Goal: Task Accomplishment & Management: Complete application form

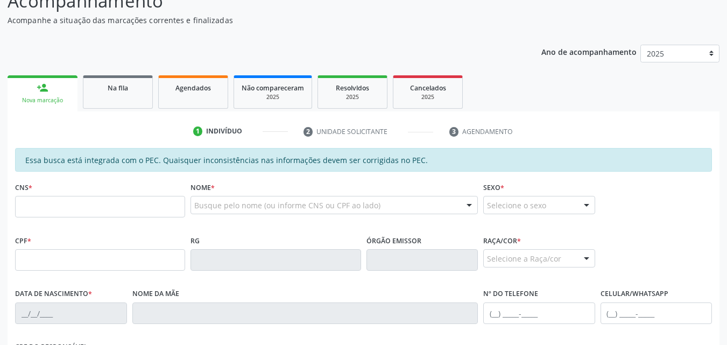
scroll to position [152, 0]
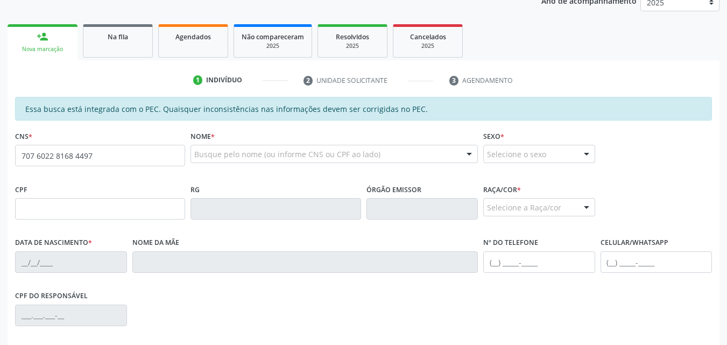
type input "707 6022 8168 4497"
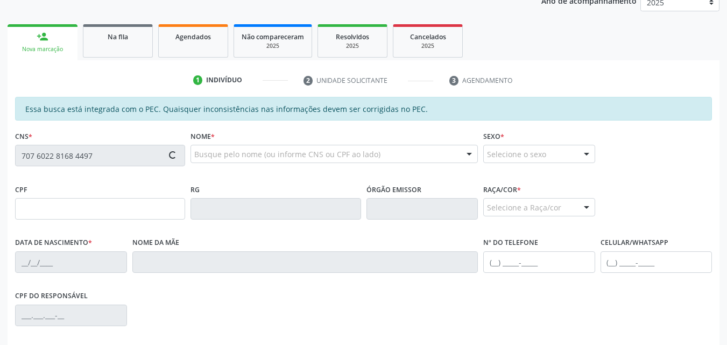
type input "803.907.144-53"
type input "[DATE]"
type input "[PERSON_NAME]"
type input "[PHONE_NUMBER]"
type input "05"
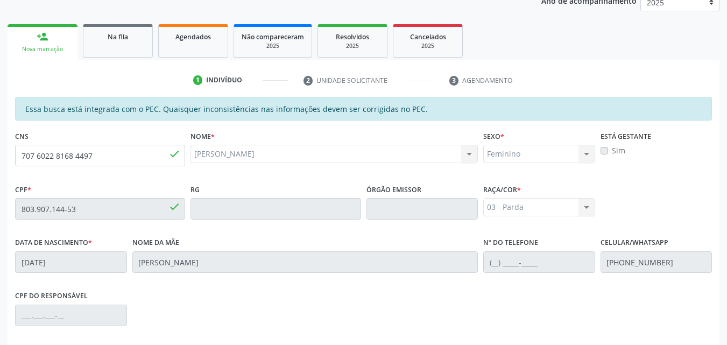
scroll to position [285, 0]
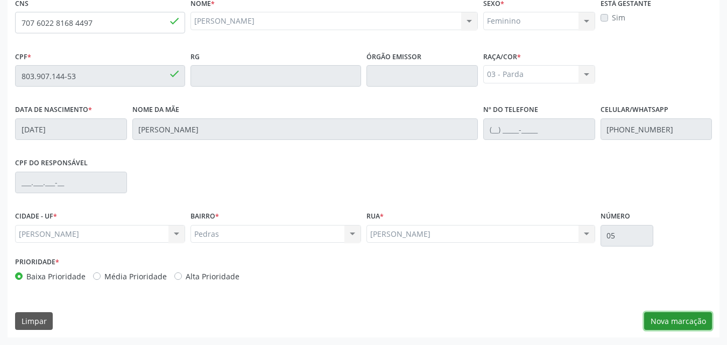
click at [684, 327] on button "Nova marcação" at bounding box center [679, 321] width 68 height 18
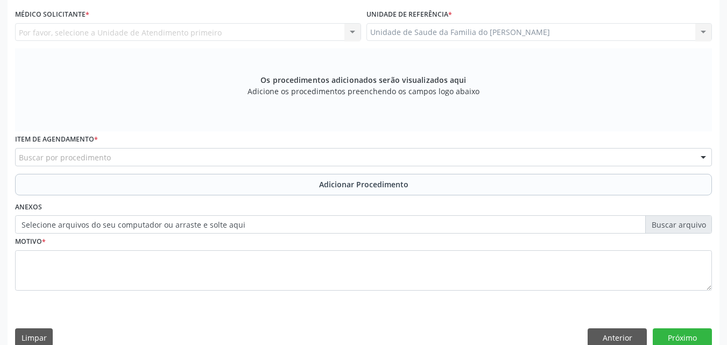
scroll to position [218, 0]
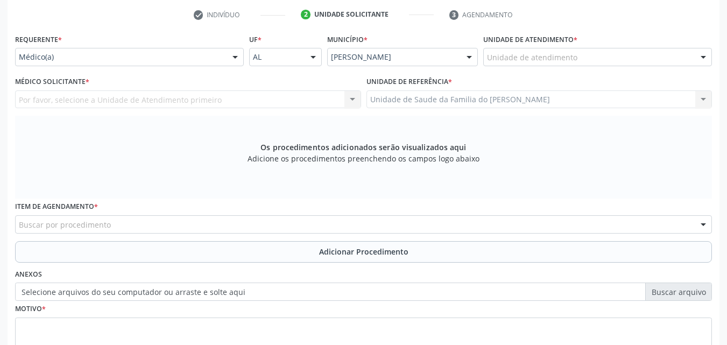
click at [583, 48] on div "Unidade de atendimento" at bounding box center [598, 57] width 229 height 18
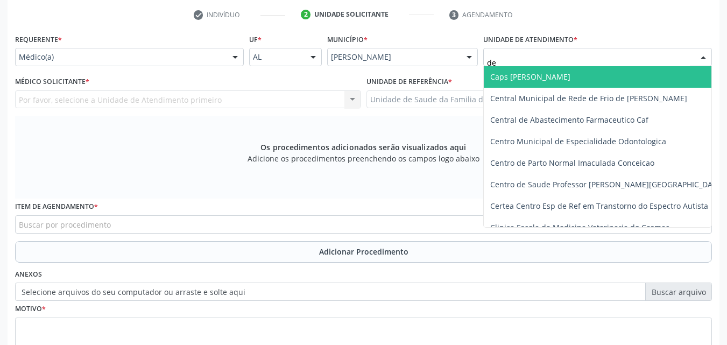
type input "den"
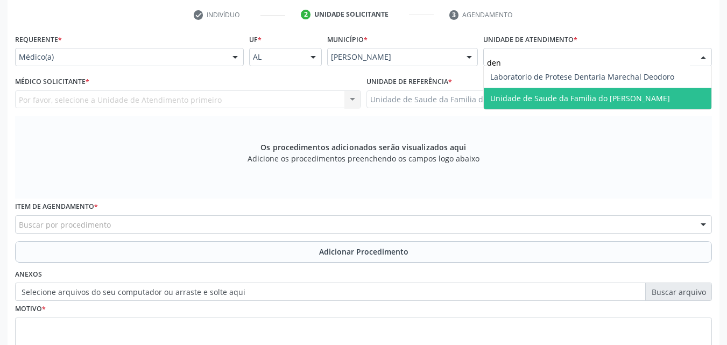
click at [591, 93] on span "Unidade de Saude da Familia do [PERSON_NAME]" at bounding box center [581, 98] width 180 height 10
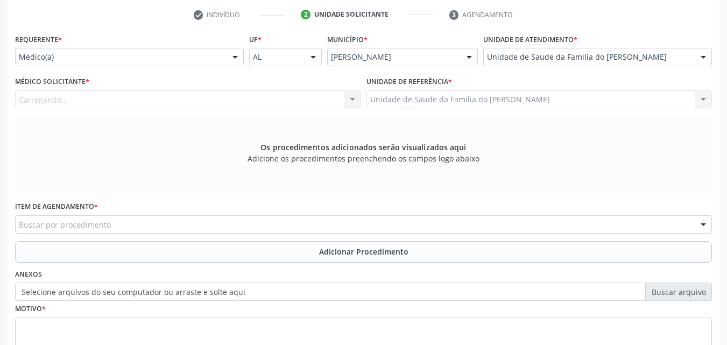
click at [240, 95] on div "Carregando... Nenhum resultado encontrado para: " " Não há nenhuma opção para s…" at bounding box center [188, 99] width 346 height 18
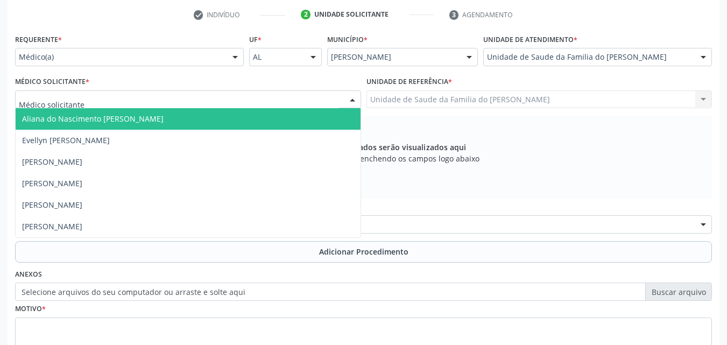
click at [240, 95] on div at bounding box center [188, 99] width 346 height 18
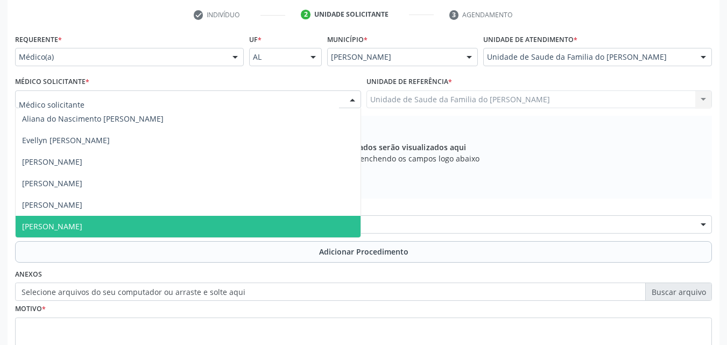
click at [127, 220] on span "[PERSON_NAME]" at bounding box center [188, 227] width 345 height 22
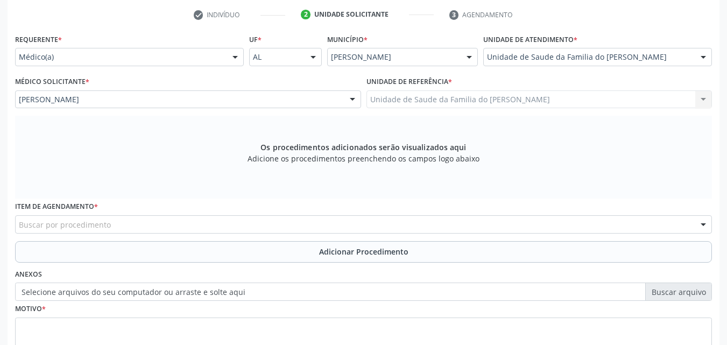
click at [125, 227] on div "Buscar por procedimento" at bounding box center [363, 224] width 697 height 18
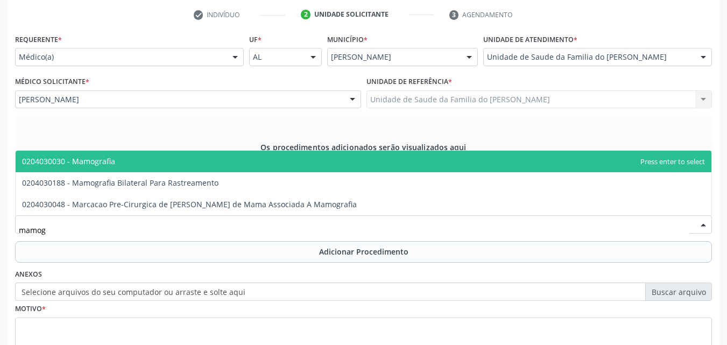
type input "mamogr"
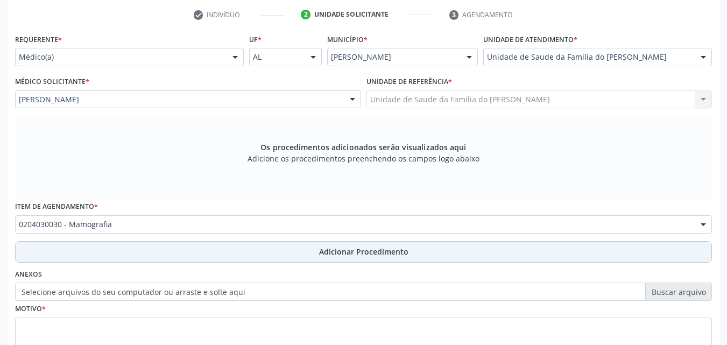
click at [404, 244] on button "Adicionar Procedimento" at bounding box center [363, 252] width 697 height 22
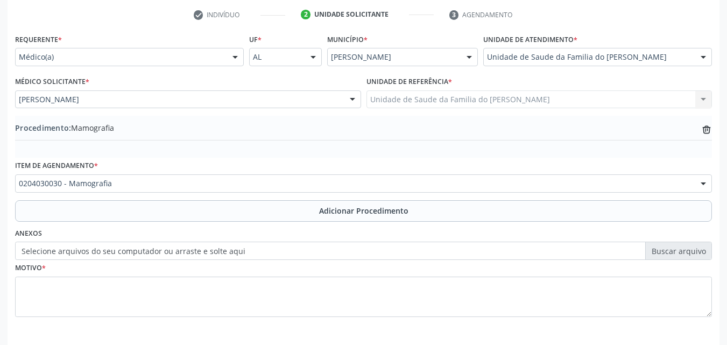
scroll to position [261, 0]
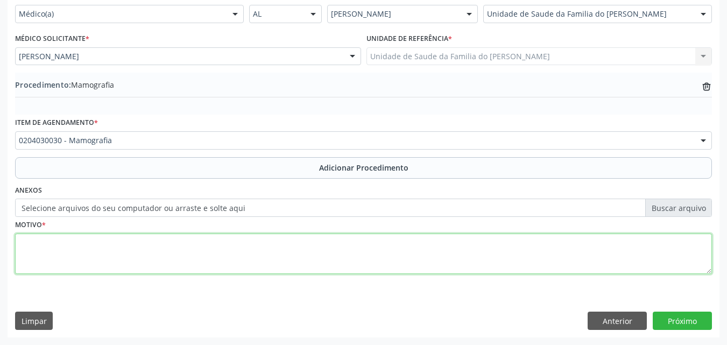
click at [593, 249] on textarea at bounding box center [363, 254] width 697 height 41
type textarea "c"
click at [43, 248] on textarea "CONNTROLE" at bounding box center [363, 254] width 697 height 41
type textarea "CONTROLE"
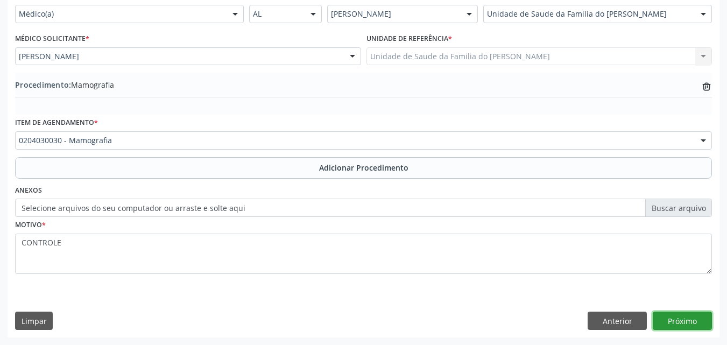
click at [667, 319] on button "Próximo" at bounding box center [682, 321] width 59 height 18
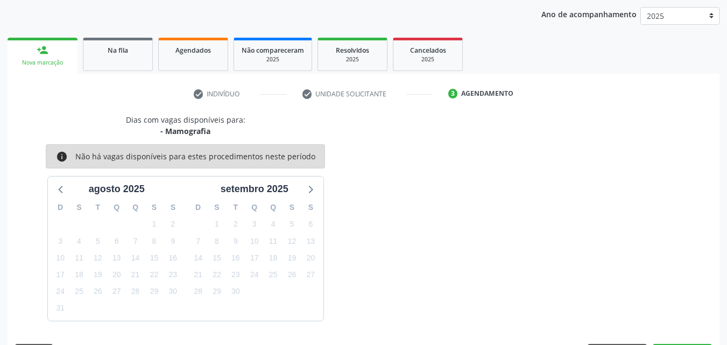
scroll to position [170, 0]
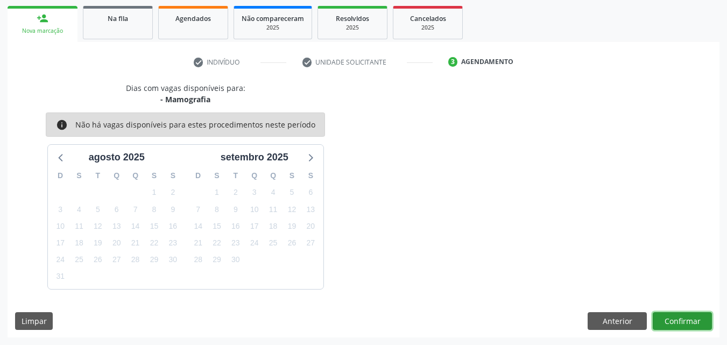
click at [675, 318] on button "Confirmar" at bounding box center [682, 321] width 59 height 18
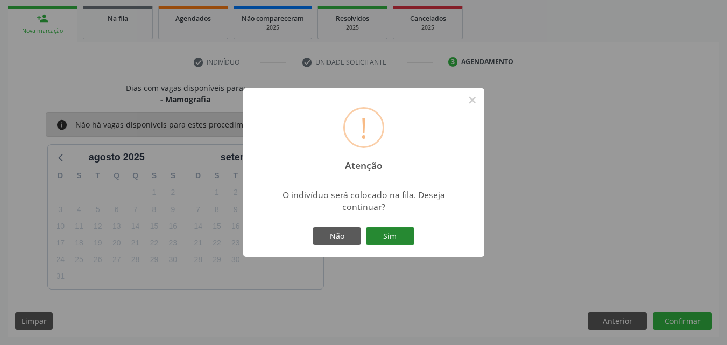
click at [405, 232] on button "Sim" at bounding box center [390, 236] width 48 height 18
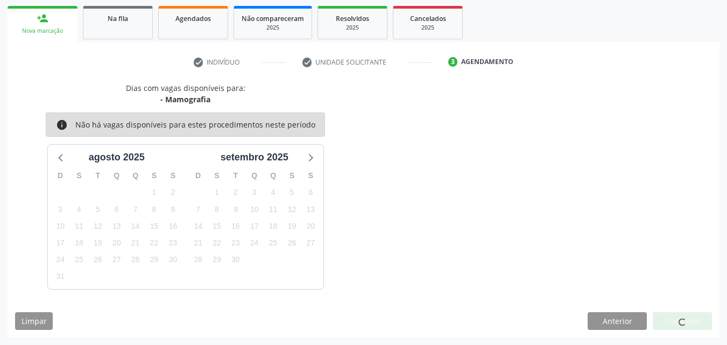
scroll to position [25, 0]
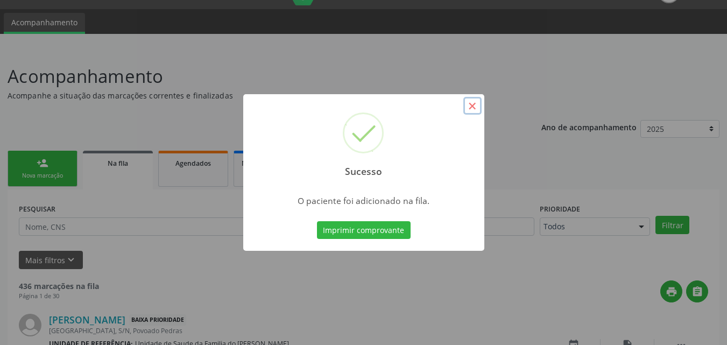
click at [474, 104] on button "×" at bounding box center [473, 106] width 18 height 18
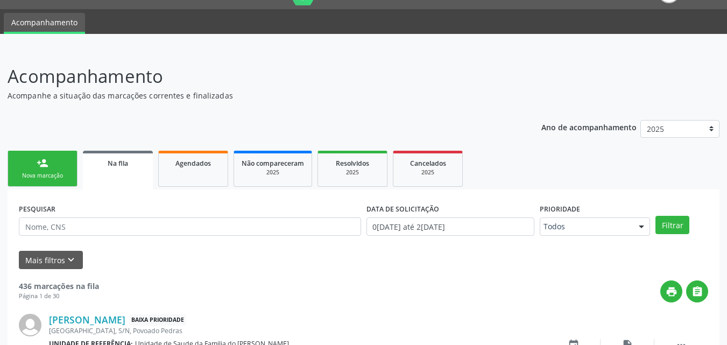
click at [57, 159] on link "person_add Nova marcação" at bounding box center [43, 169] width 70 height 36
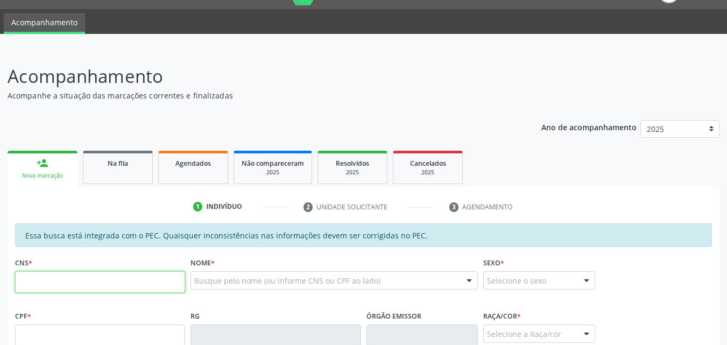
click at [113, 279] on input "text" at bounding box center [100, 282] width 170 height 22
type input "704 7017 0660 5839"
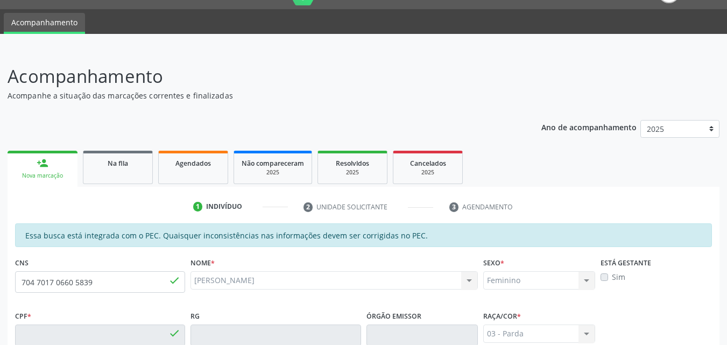
type input "604.211.774-20"
type input "[DATE]"
type input "[PERSON_NAME]"
type input "[PHONE_NUMBER]"
type input "23"
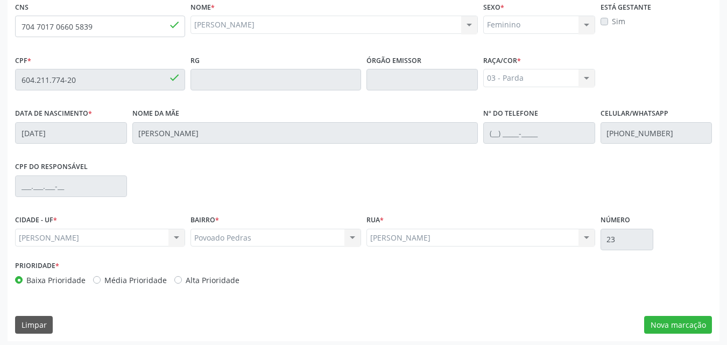
scroll to position [285, 0]
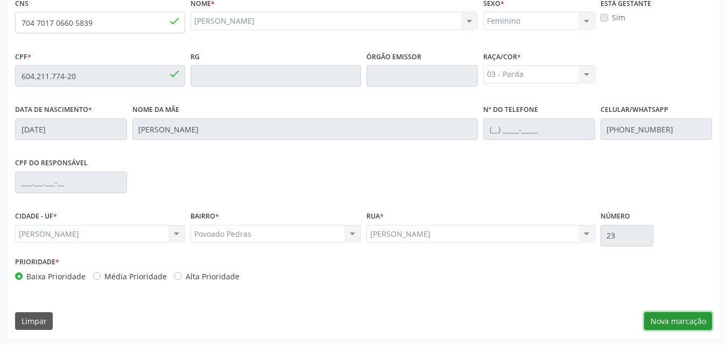
click at [698, 323] on button "Nova marcação" at bounding box center [679, 321] width 68 height 18
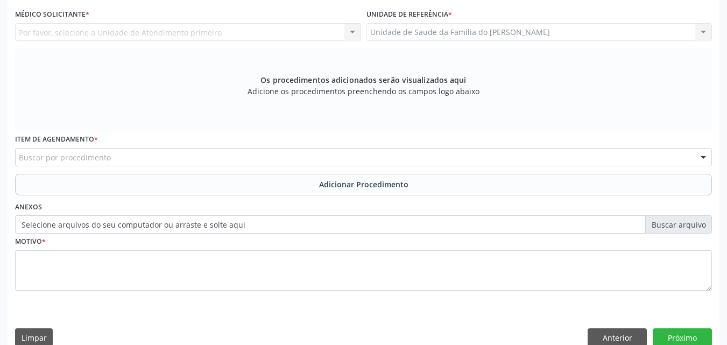
drag, startPoint x: 718, startPoint y: 167, endPoint x: 731, endPoint y: 170, distance: 13.1
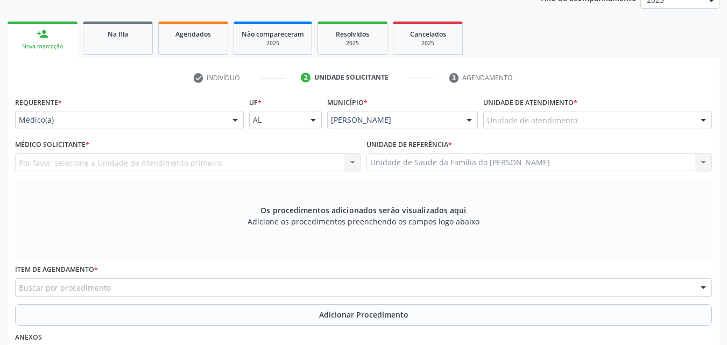
scroll to position [127, 0]
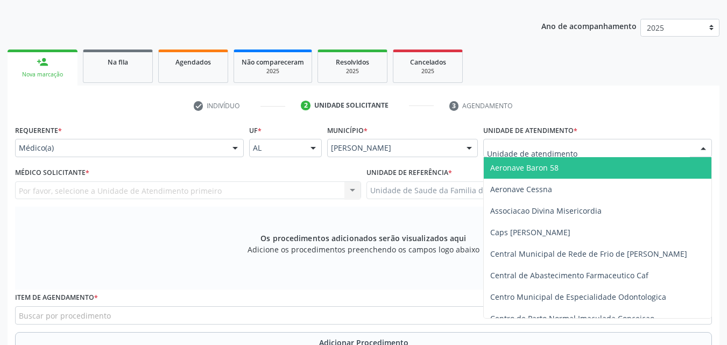
click at [640, 144] on div at bounding box center [598, 148] width 229 height 18
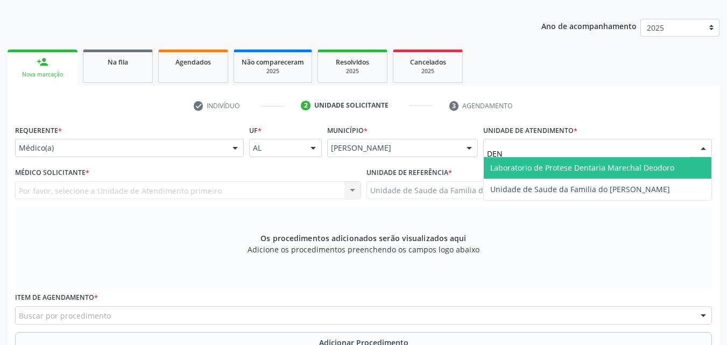
type input "DENI"
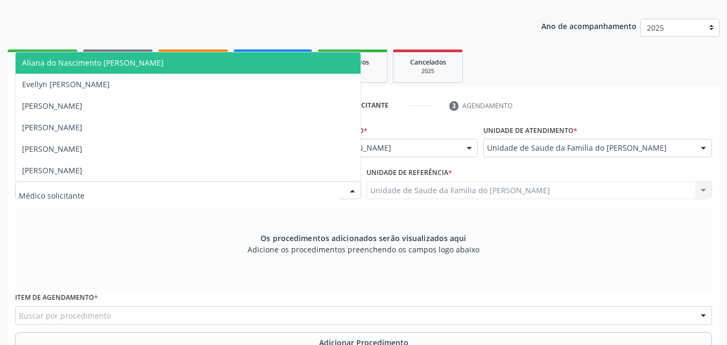
click at [265, 185] on div at bounding box center [188, 190] width 346 height 18
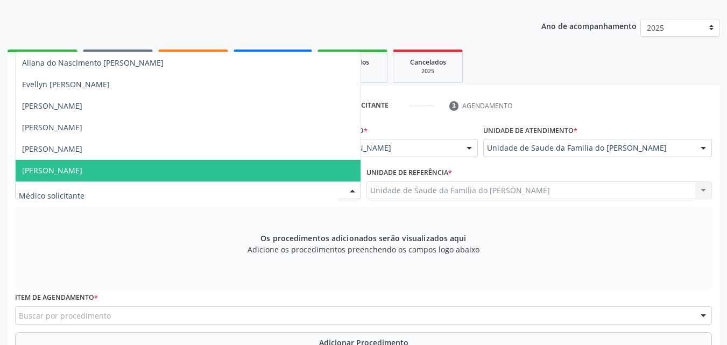
click at [245, 174] on span "[PERSON_NAME]" at bounding box center [188, 171] width 345 height 22
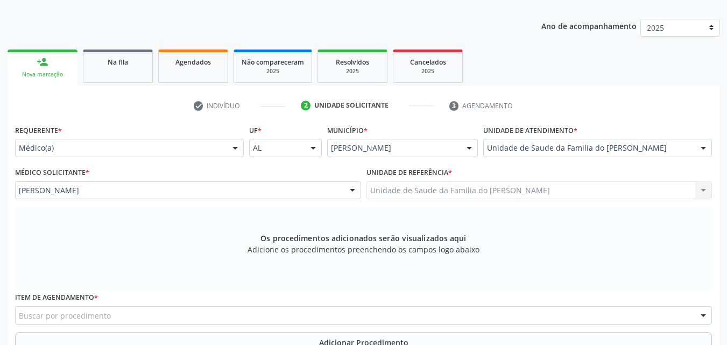
drag, startPoint x: 726, startPoint y: 169, endPoint x: 735, endPoint y: 254, distance: 85.0
click at [727, 219] on html "Central de Marcação notifications [PERSON_NAME] Recepcionista da UBS  Configur…" at bounding box center [363, 45] width 727 height 345
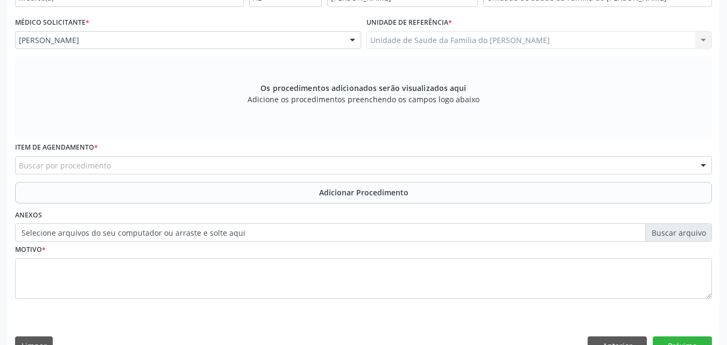
scroll to position [302, 0]
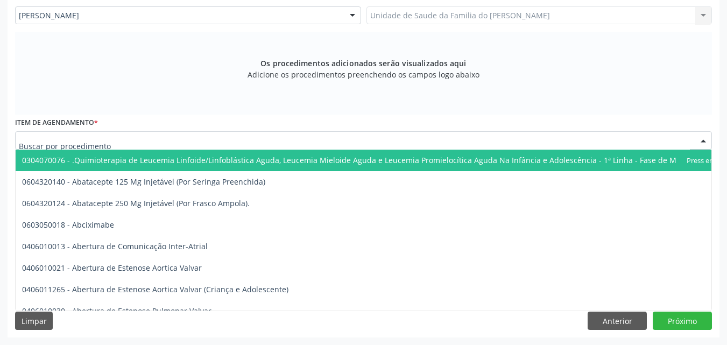
click at [629, 132] on div at bounding box center [363, 140] width 697 height 18
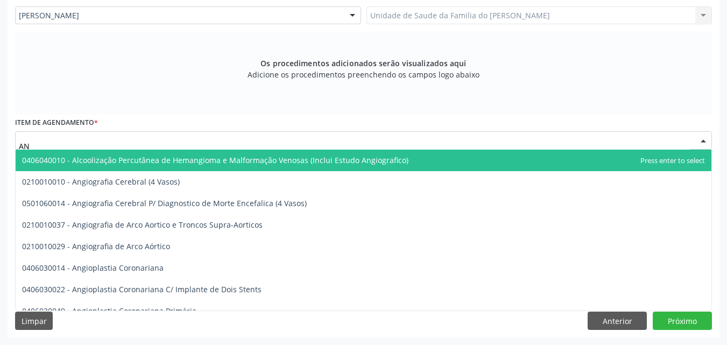
type input "A"
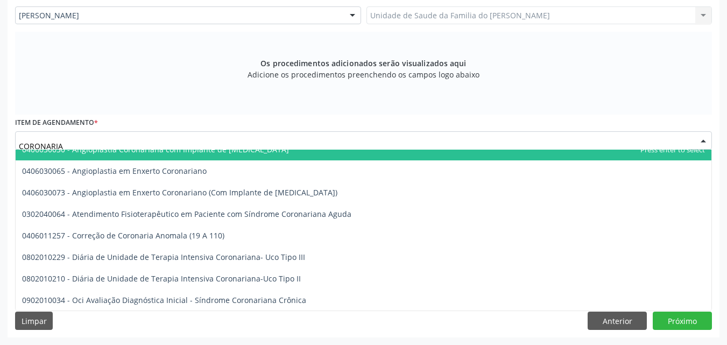
scroll to position [0, 0]
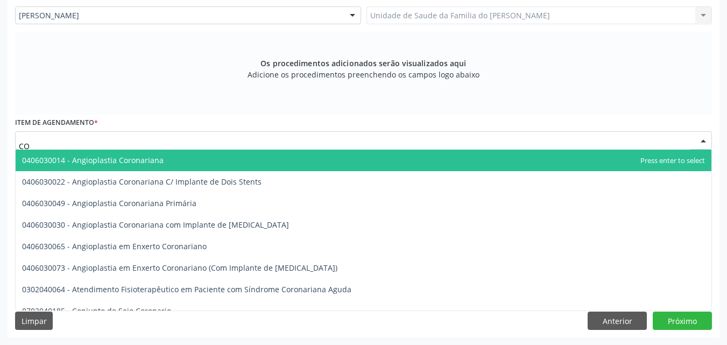
type input "C"
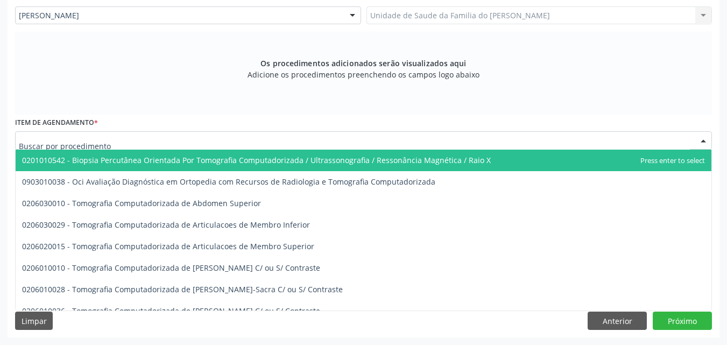
click at [555, 117] on div "Item de agendamento * 0201010542 - Biopsia Percutânea Orientada Por Tomografia …" at bounding box center [363, 132] width 697 height 34
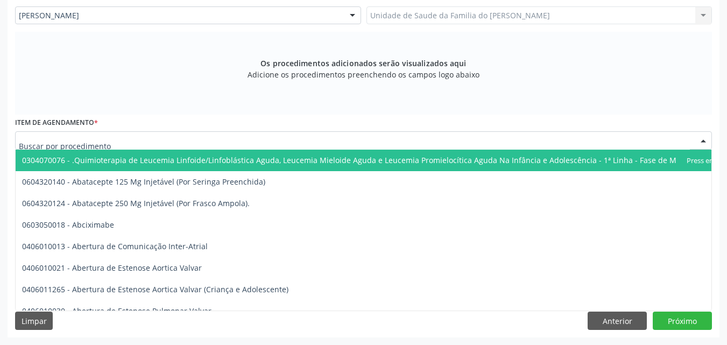
click at [260, 142] on div at bounding box center [363, 140] width 697 height 18
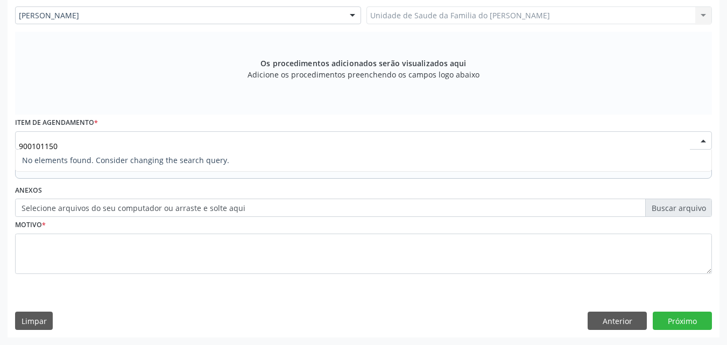
type input "9001011500"
click at [45, 146] on input "9001011500" at bounding box center [354, 146] width 671 height 22
click at [61, 148] on input "9001011500" at bounding box center [354, 146] width 671 height 22
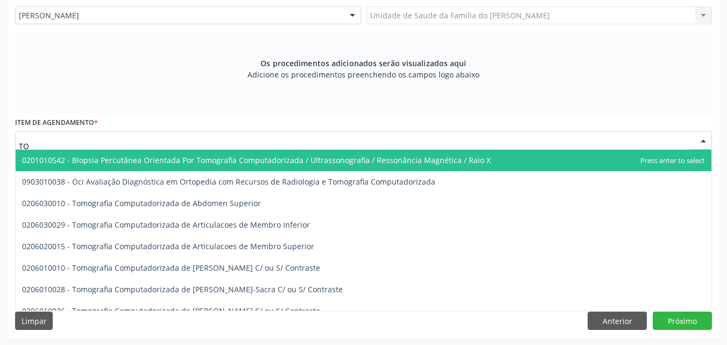
type input "T"
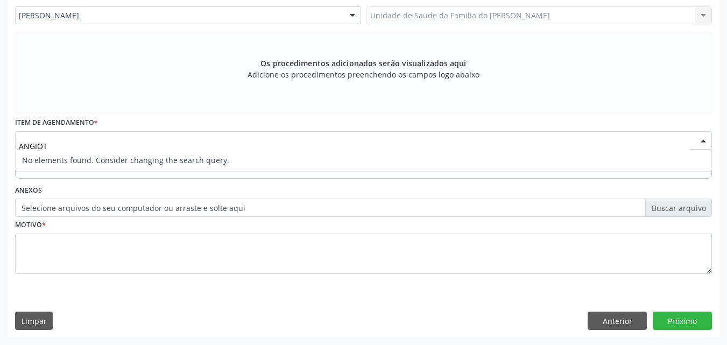
type input "ANGIO"
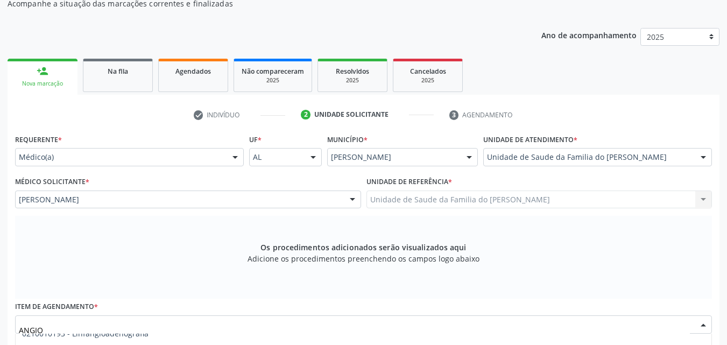
scroll to position [104, 0]
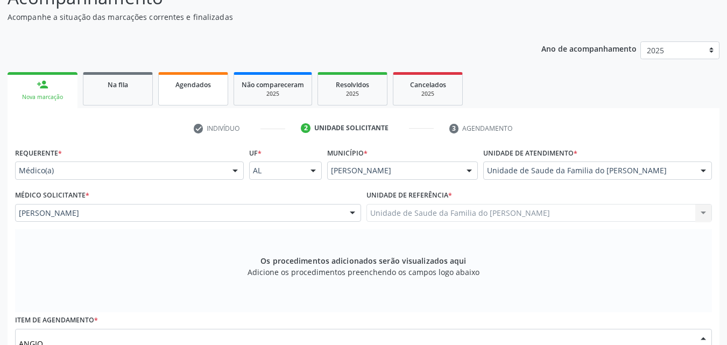
click at [173, 89] on div "Agendados" at bounding box center [193, 84] width 54 height 11
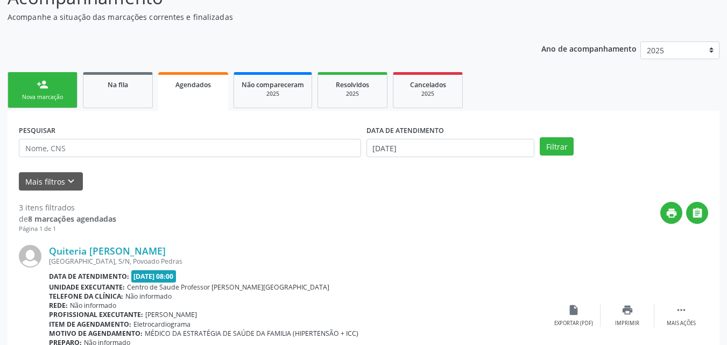
scroll to position [122, 0]
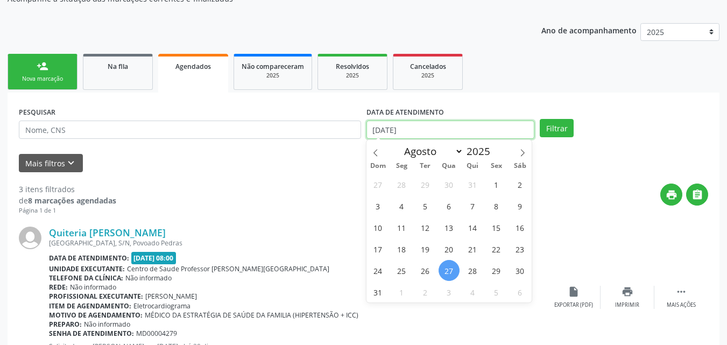
click at [482, 121] on input "[DATE]" at bounding box center [451, 130] width 169 height 18
click at [498, 182] on span "1" at bounding box center [496, 184] width 21 height 21
type input "01[DATE]"
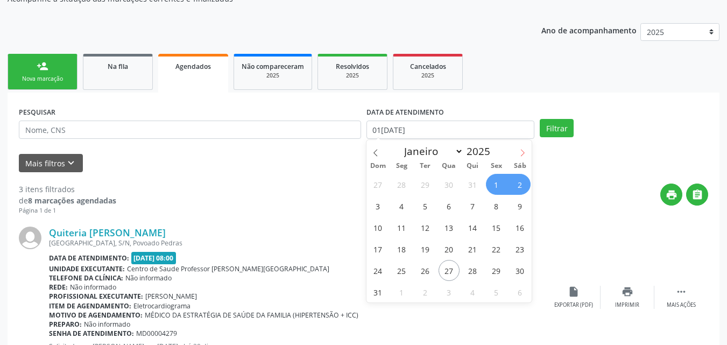
click at [527, 151] on icon at bounding box center [523, 153] width 8 height 8
select select "8"
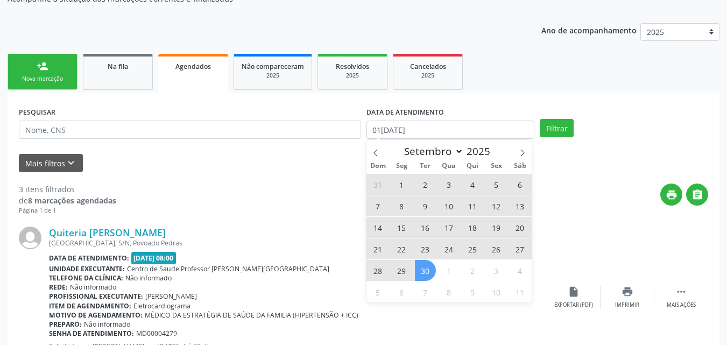
click at [429, 273] on span "30" at bounding box center [425, 270] width 21 height 21
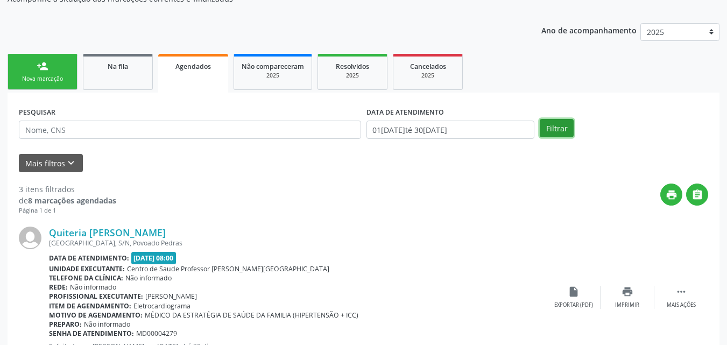
click at [561, 130] on button "Filtrar" at bounding box center [557, 128] width 34 height 18
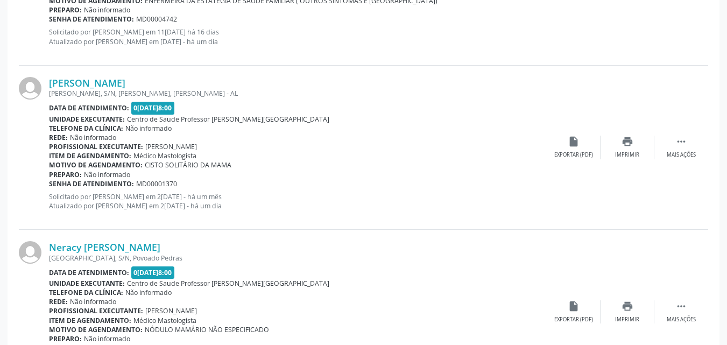
scroll to position [1317, 0]
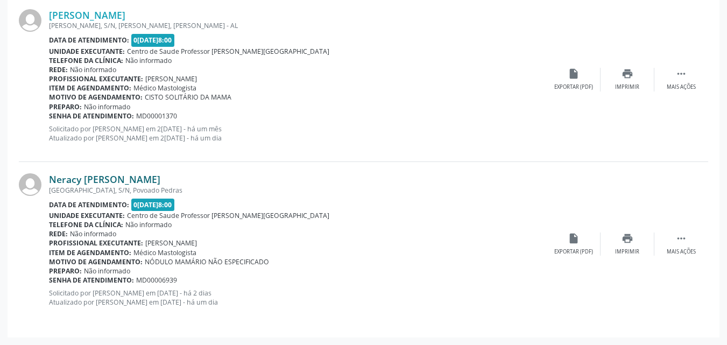
click at [132, 184] on link "Neracy [PERSON_NAME]" at bounding box center [104, 179] width 111 height 12
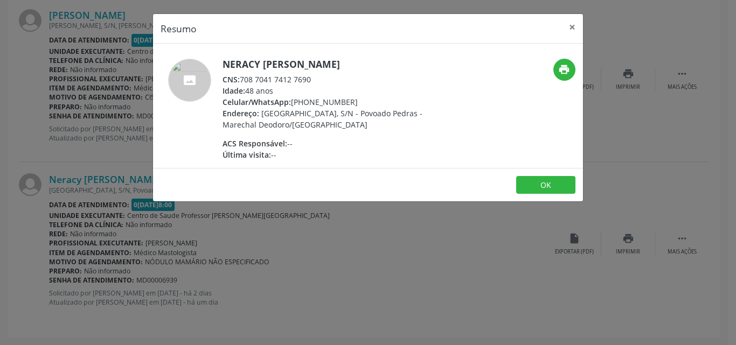
drag, startPoint x: 314, startPoint y: 82, endPoint x: 239, endPoint y: 79, distance: 74.9
click at [239, 79] on div "CNS: 708 7041 7412 7690" at bounding box center [326, 79] width 209 height 11
copy div "708 7041 7412 7690"
click at [572, 30] on button "×" at bounding box center [572, 27] width 22 height 26
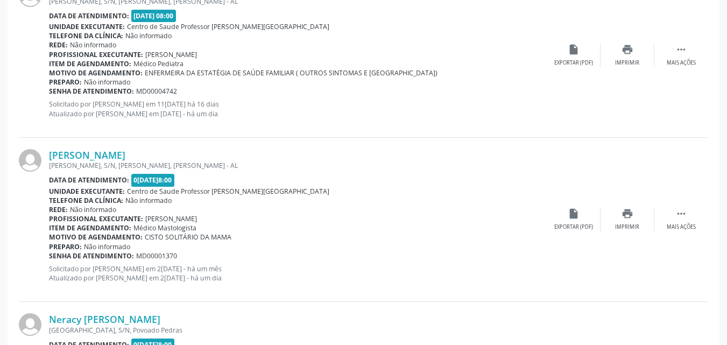
scroll to position [1171, 0]
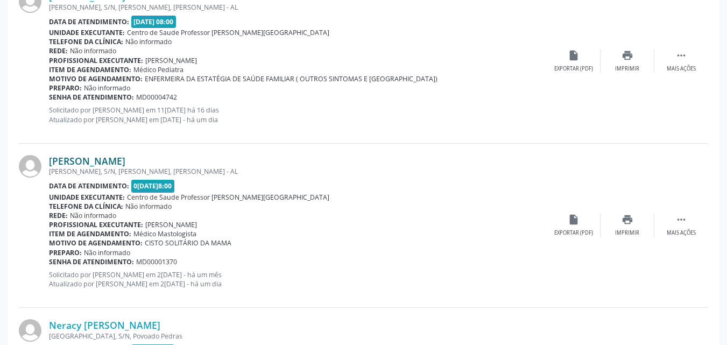
click at [123, 165] on link "[PERSON_NAME]" at bounding box center [87, 161] width 76 height 12
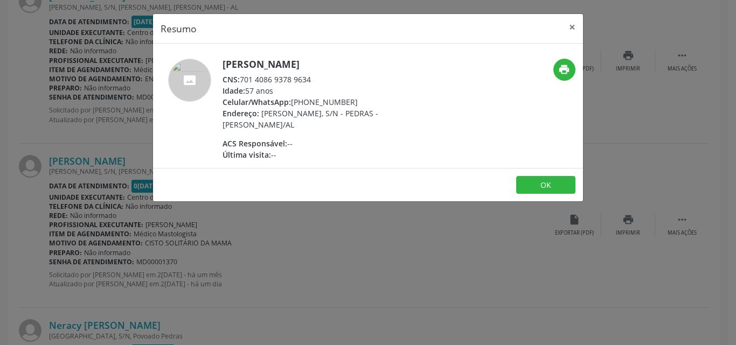
drag, startPoint x: 313, startPoint y: 78, endPoint x: 241, endPoint y: 76, distance: 72.2
click at [241, 76] on div "CNS: 701 4086 9378 9634" at bounding box center [326, 79] width 209 height 11
copy div "701 4086 9378 9634"
click at [574, 28] on button "×" at bounding box center [572, 27] width 22 height 26
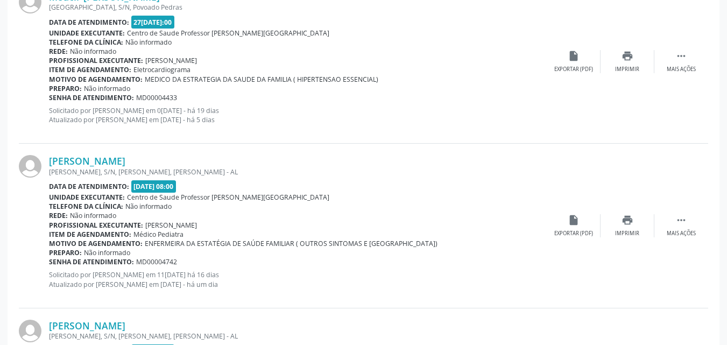
scroll to position [982, 0]
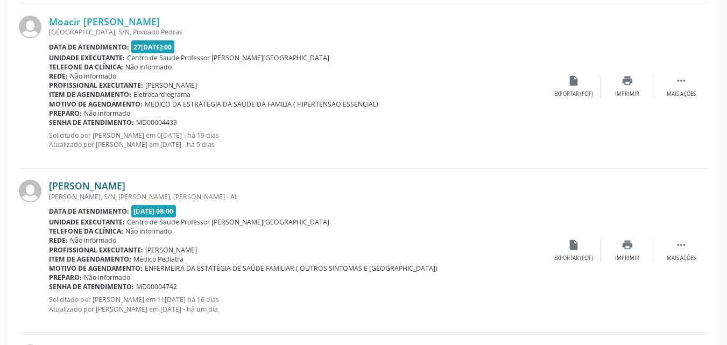
click at [125, 188] on link "[PERSON_NAME]" at bounding box center [87, 186] width 76 height 12
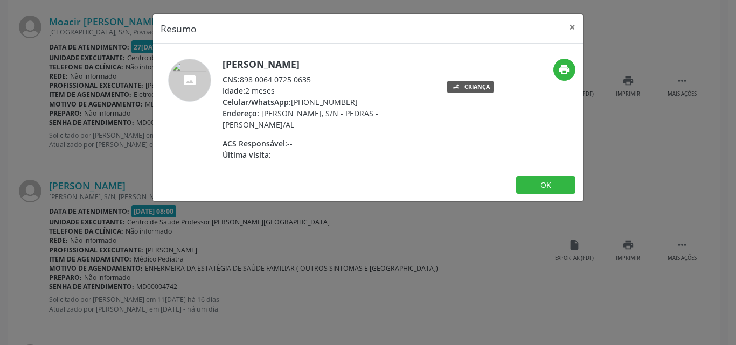
drag, startPoint x: 317, startPoint y: 77, endPoint x: 240, endPoint y: 78, distance: 77.0
click at [240, 78] on div "CNS: 898 0064 0725 0635" at bounding box center [326, 79] width 209 height 11
copy div "898 0064 0725 0635"
click at [571, 20] on button "×" at bounding box center [572, 27] width 22 height 26
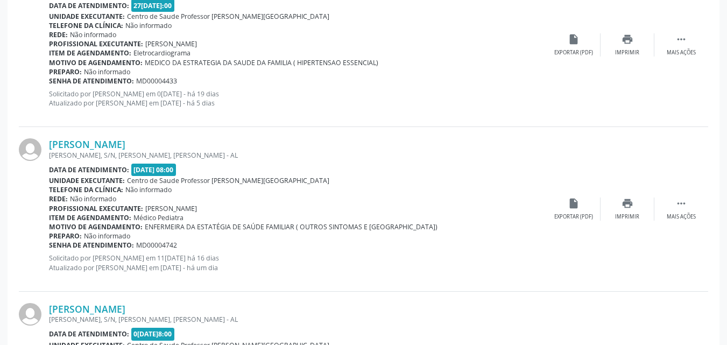
scroll to position [1020, 0]
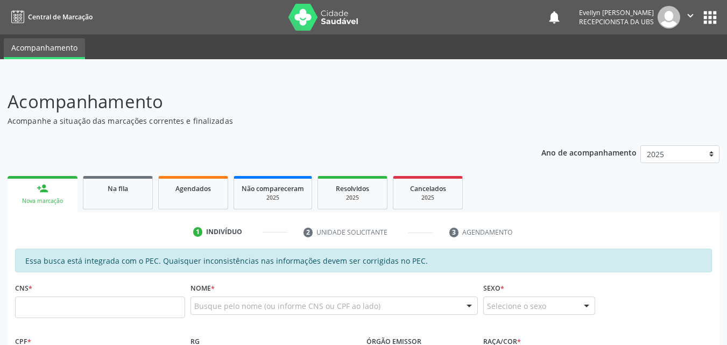
click at [135, 190] on div "Na fila" at bounding box center [118, 188] width 54 height 11
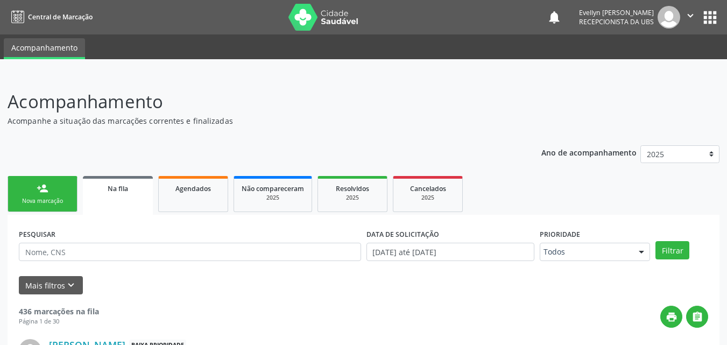
click at [114, 242] on div "PESQUISAR" at bounding box center [190, 247] width 348 height 42
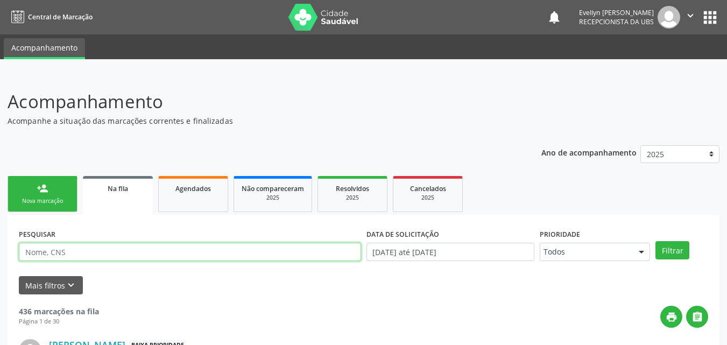
click at [113, 251] on input "text" at bounding box center [190, 252] width 342 height 18
type input "JAIME"
click at [656, 241] on button "Filtrar" at bounding box center [673, 250] width 34 height 18
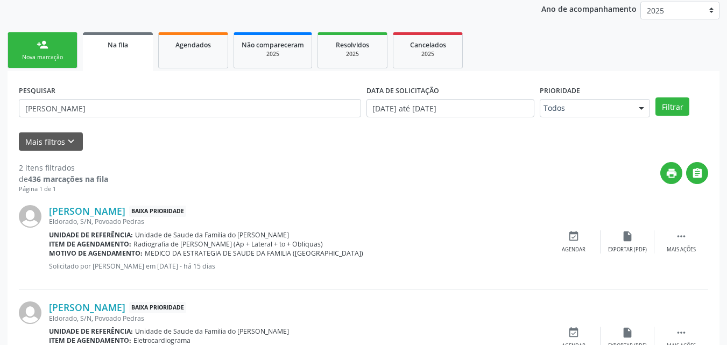
scroll to position [204, 0]
